Goal: Find specific page/section: Find specific page/section

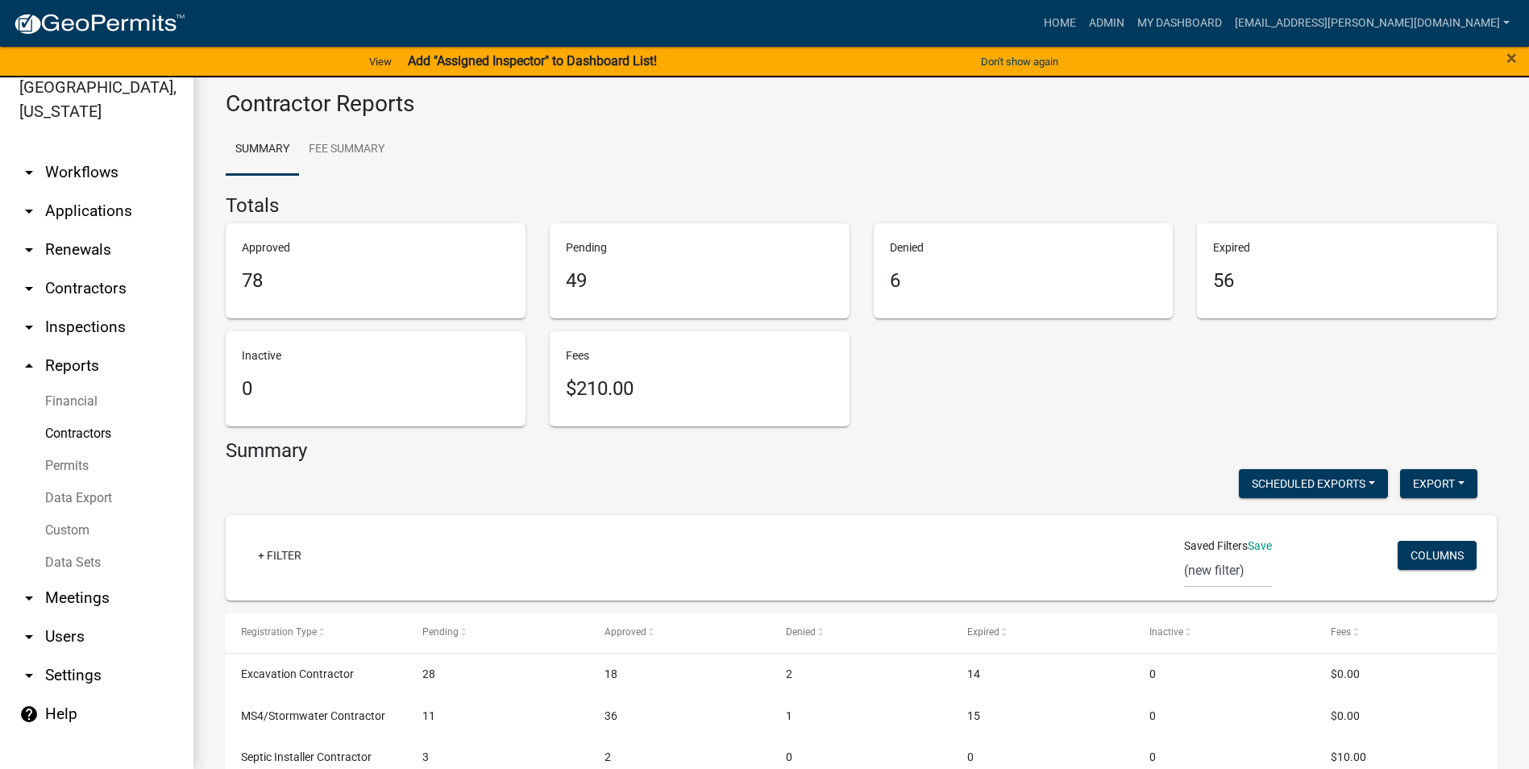
scroll to position [171, 0]
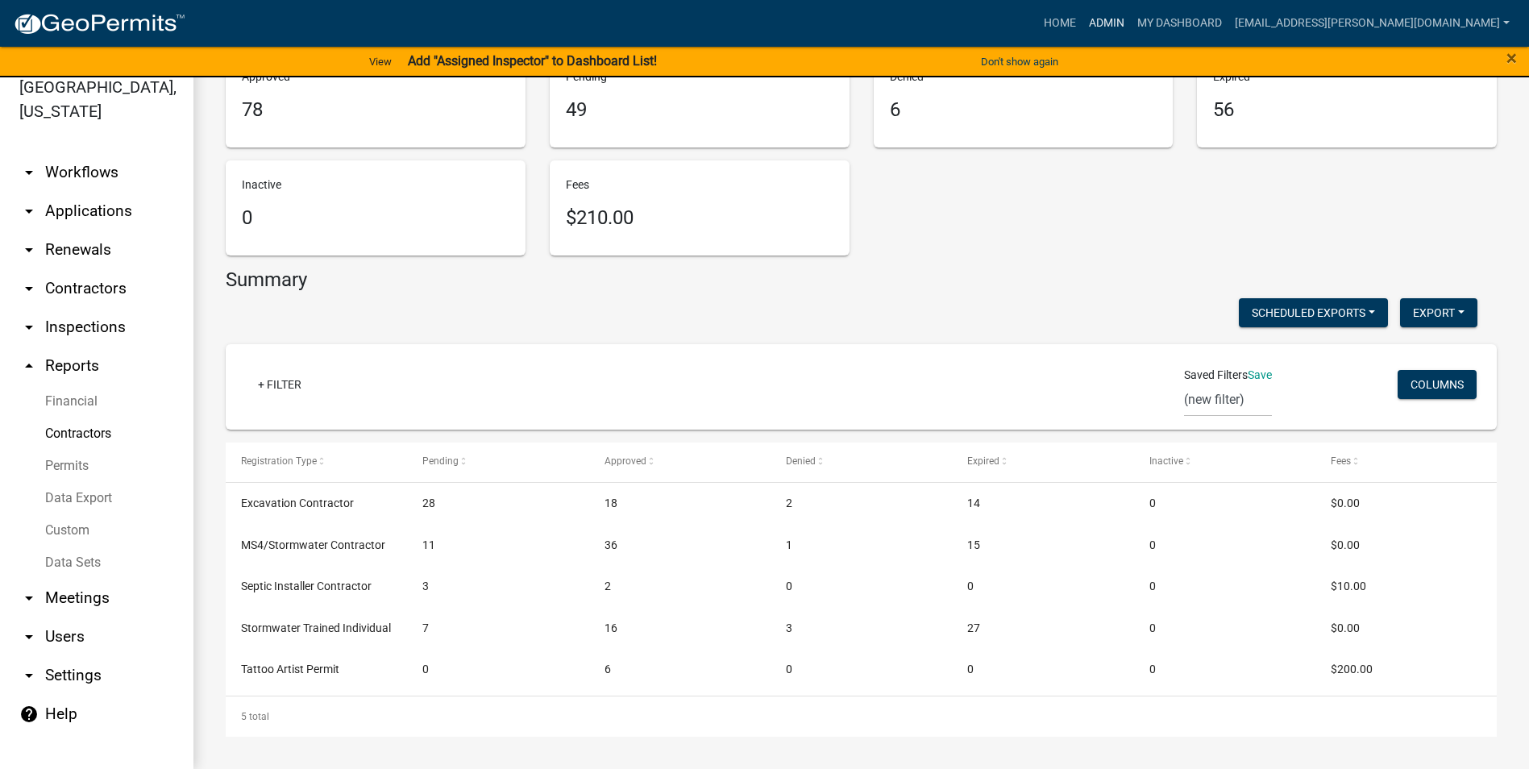
click at [1131, 19] on link "Admin" at bounding box center [1106, 23] width 48 height 31
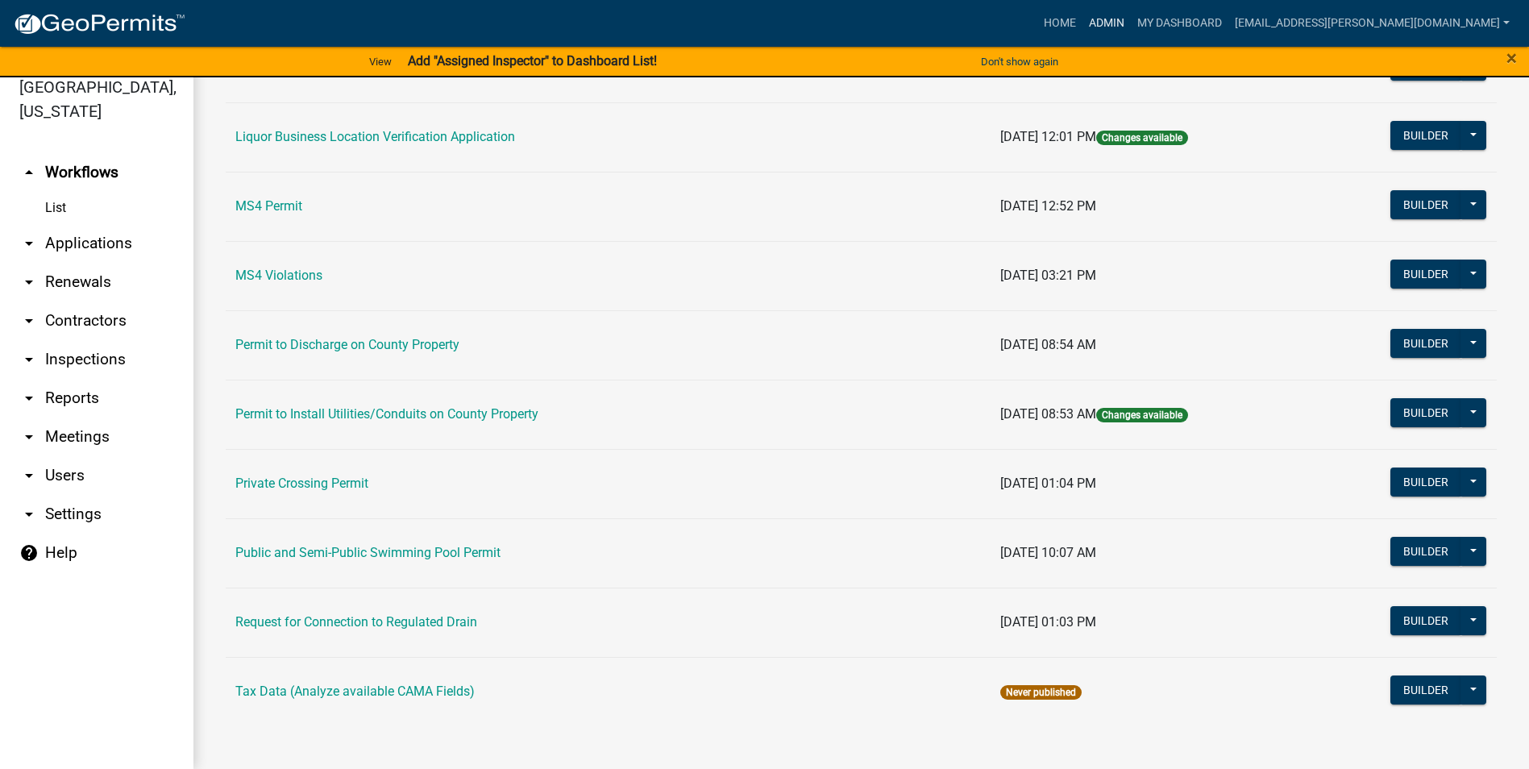
scroll to position [1299, 0]
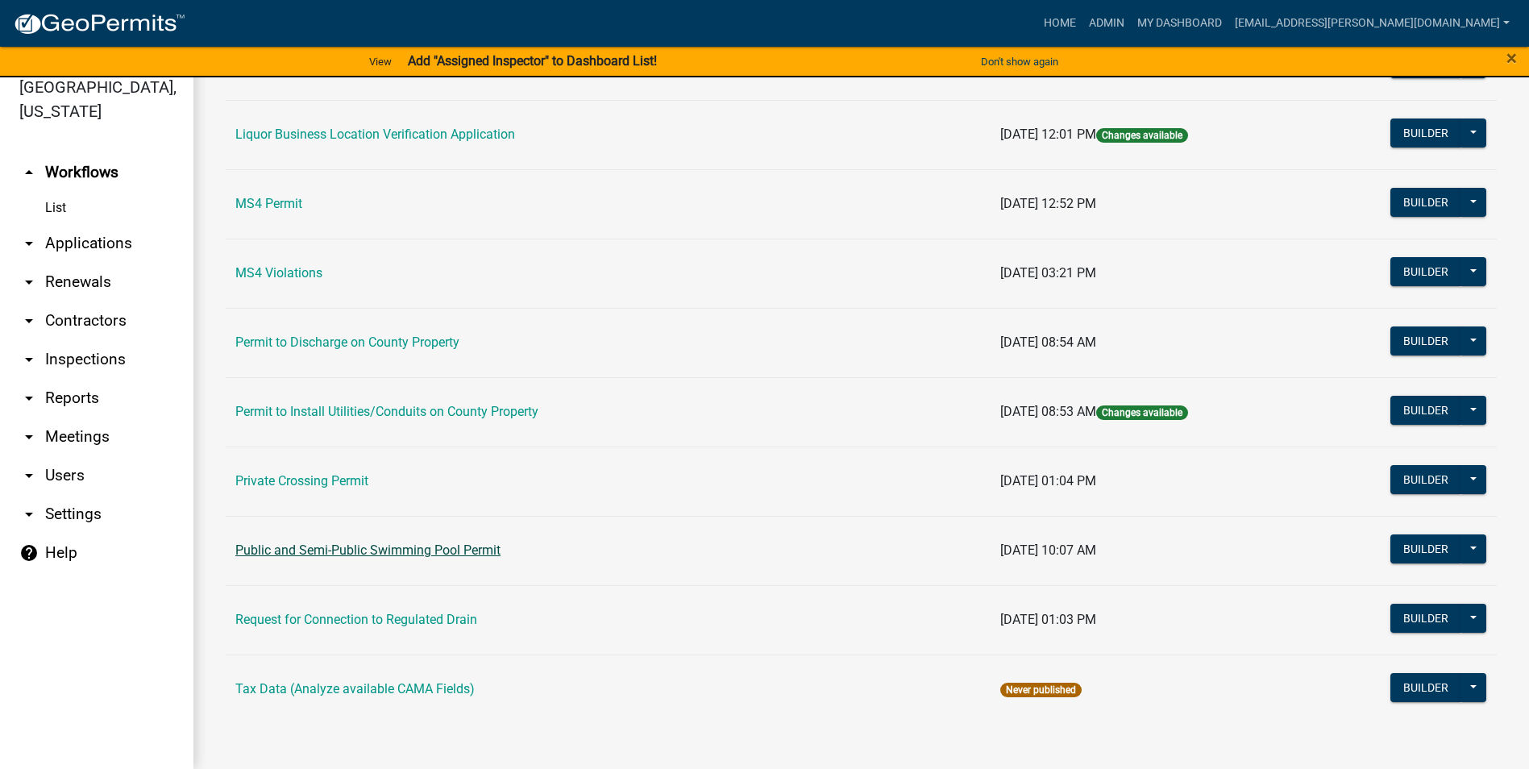
click at [378, 544] on link "Public and Semi-Public Swimming Pool Permit" at bounding box center [367, 549] width 265 height 15
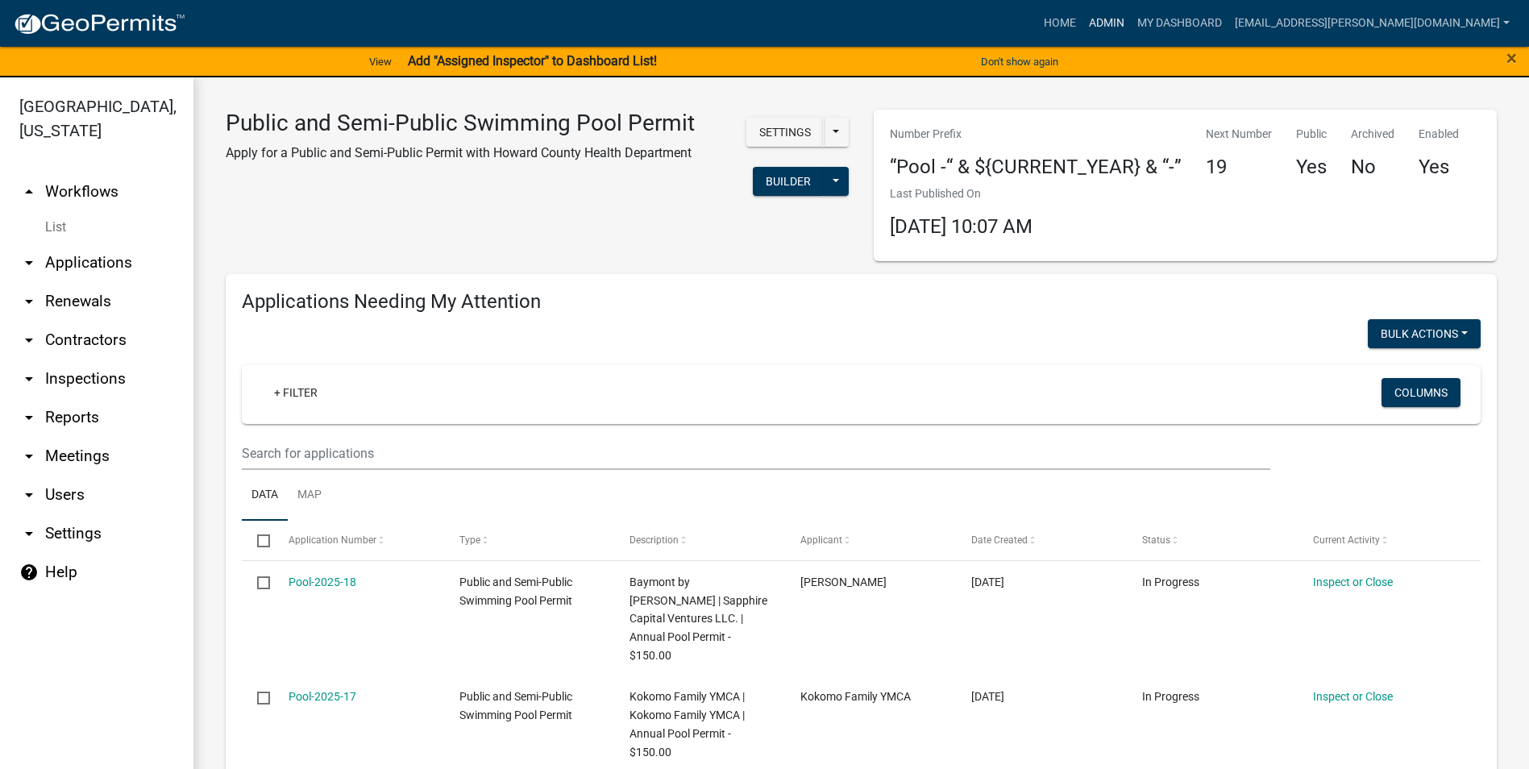
click at [1131, 25] on link "Admin" at bounding box center [1106, 23] width 48 height 31
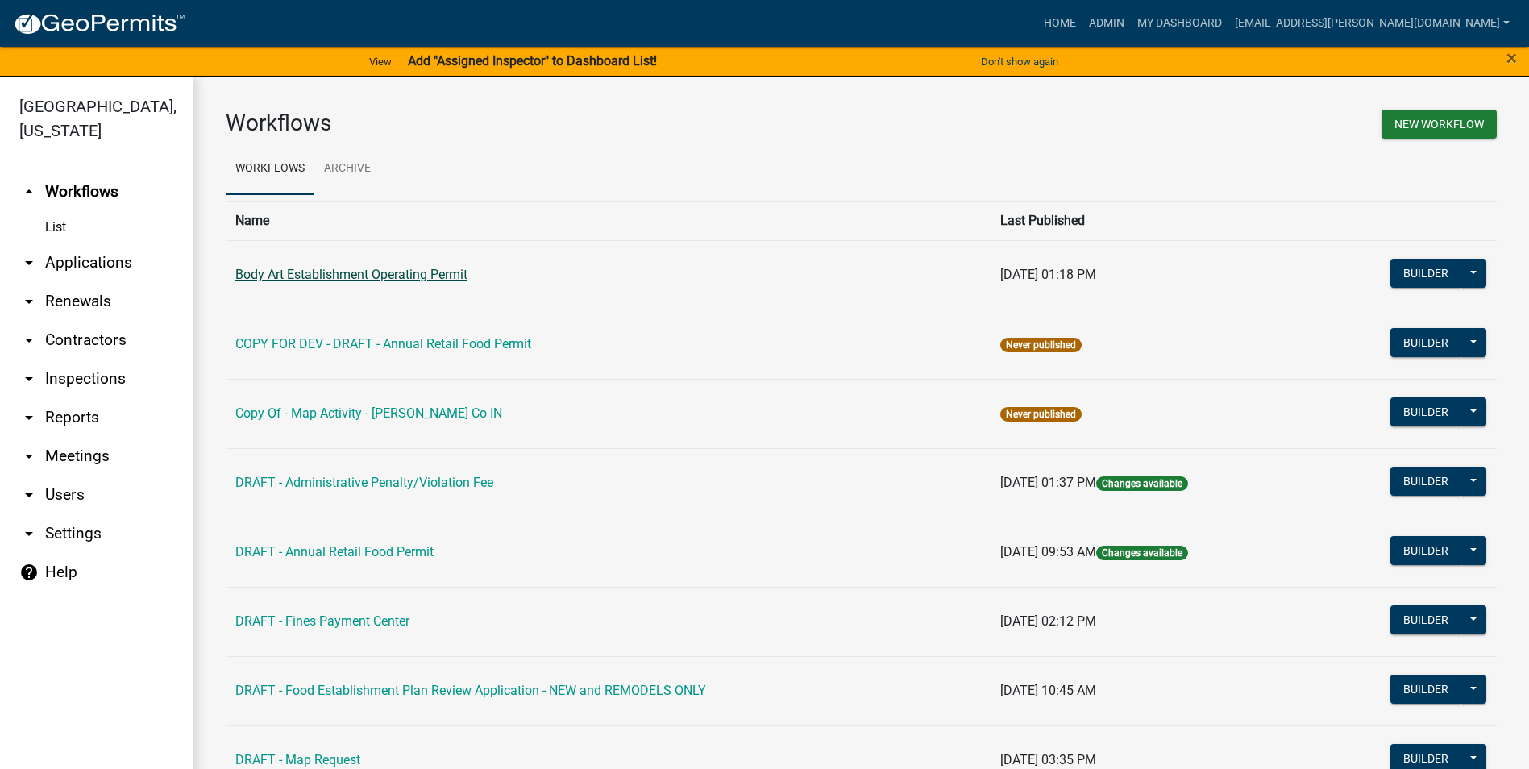
click at [355, 276] on link "Body Art Establishment Operating Permit" at bounding box center [351, 274] width 232 height 15
